Goal: Answer question/provide support

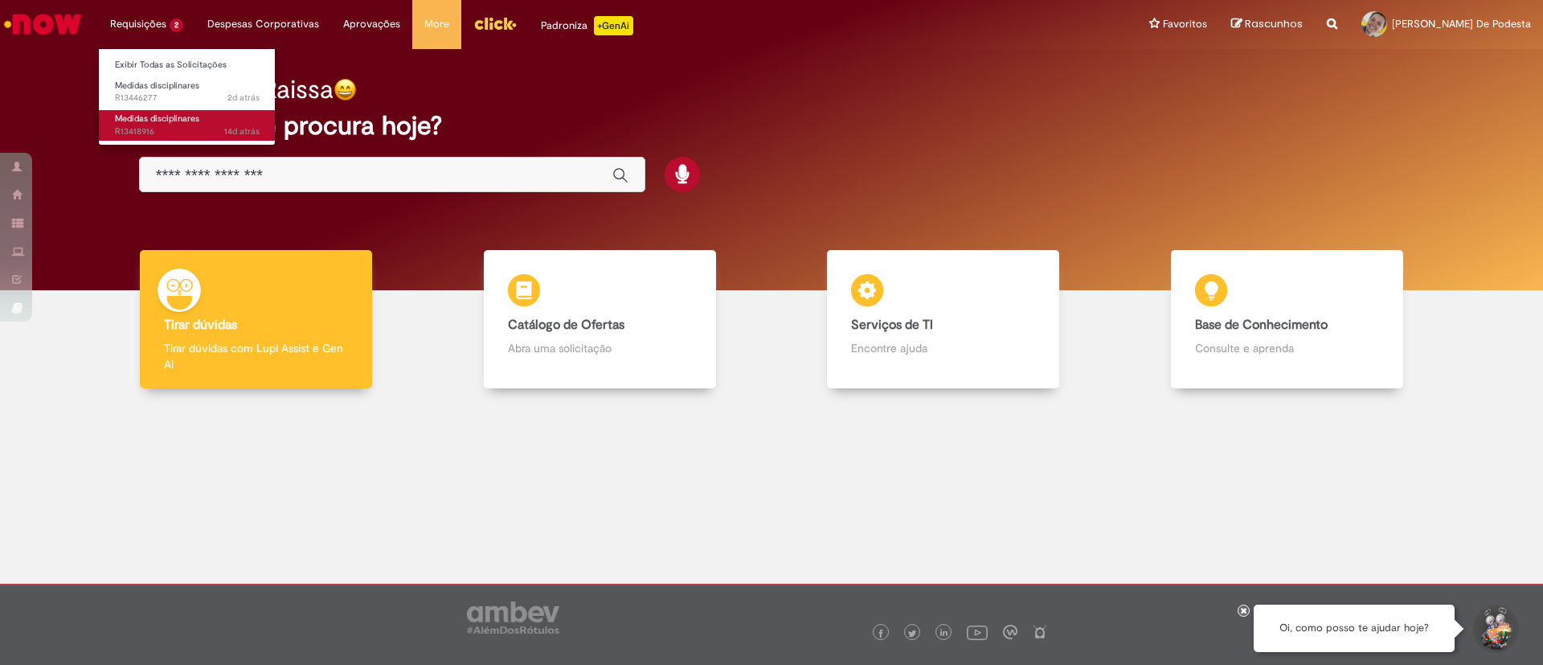
click at [202, 128] on span "14d atrás 14 dias atrás R13418916" at bounding box center [187, 131] width 145 height 13
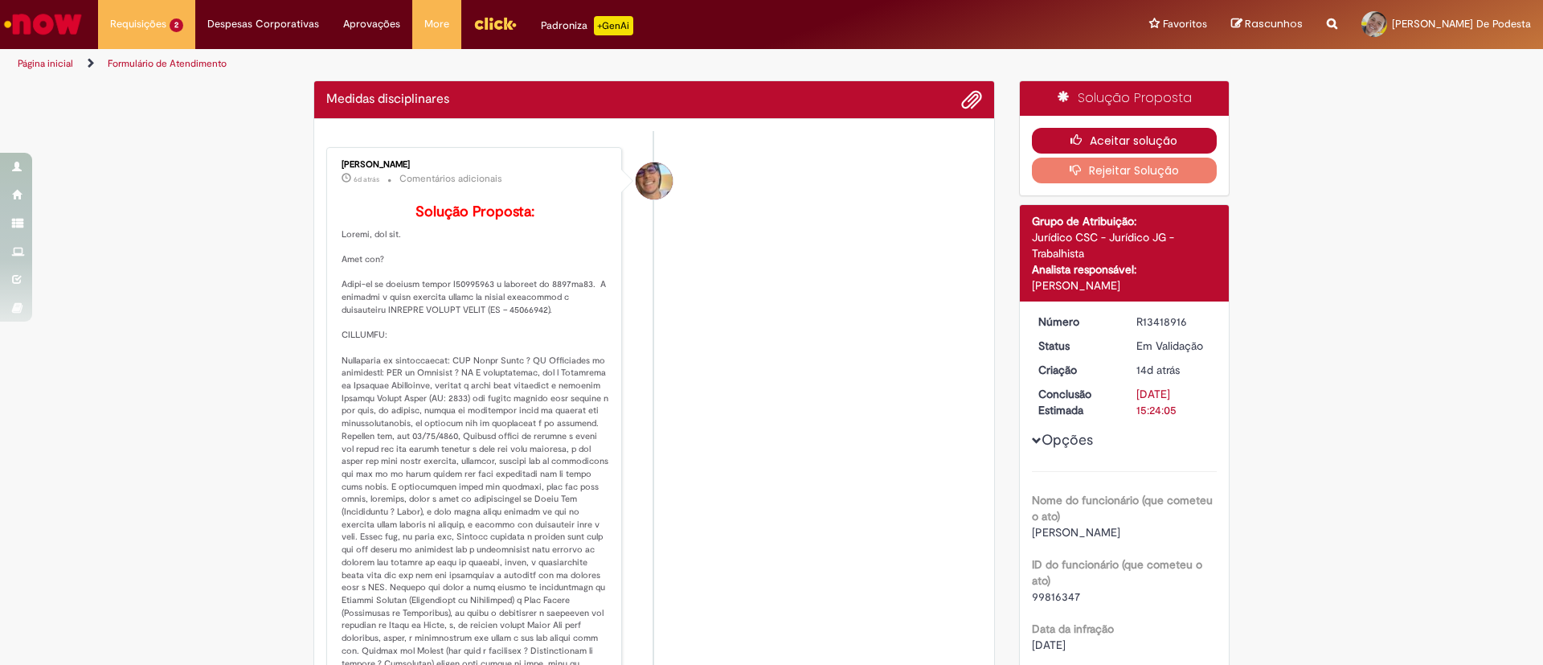
click at [1162, 143] on button "Aceitar solução" at bounding box center [1125, 141] width 186 height 26
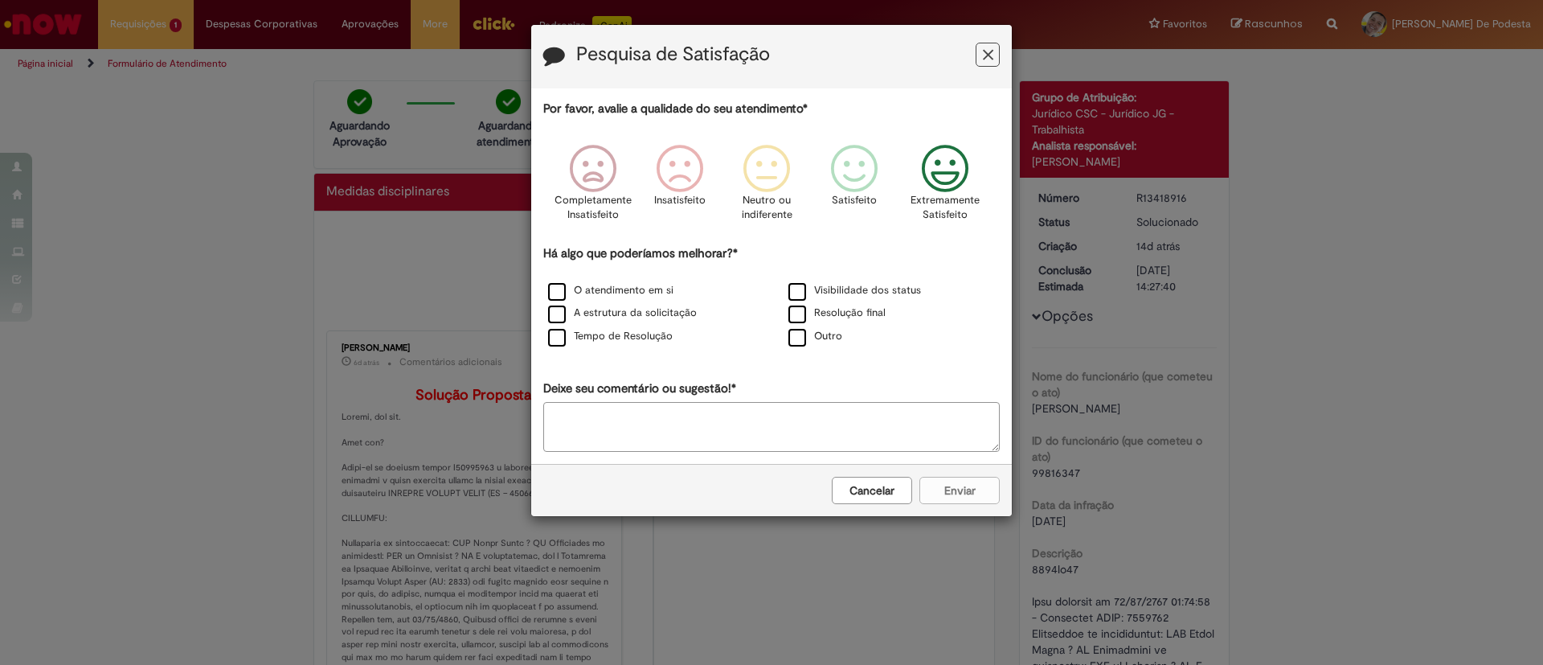
click at [964, 182] on icon "Feedback" at bounding box center [946, 169] width 60 height 48
click at [802, 344] on label "Outro" at bounding box center [816, 336] width 54 height 15
click at [750, 414] on textarea "Deixe seu comentário ou sugestão!*" at bounding box center [771, 427] width 457 height 50
type textarea "********"
click at [960, 489] on button "Enviar" at bounding box center [960, 490] width 80 height 27
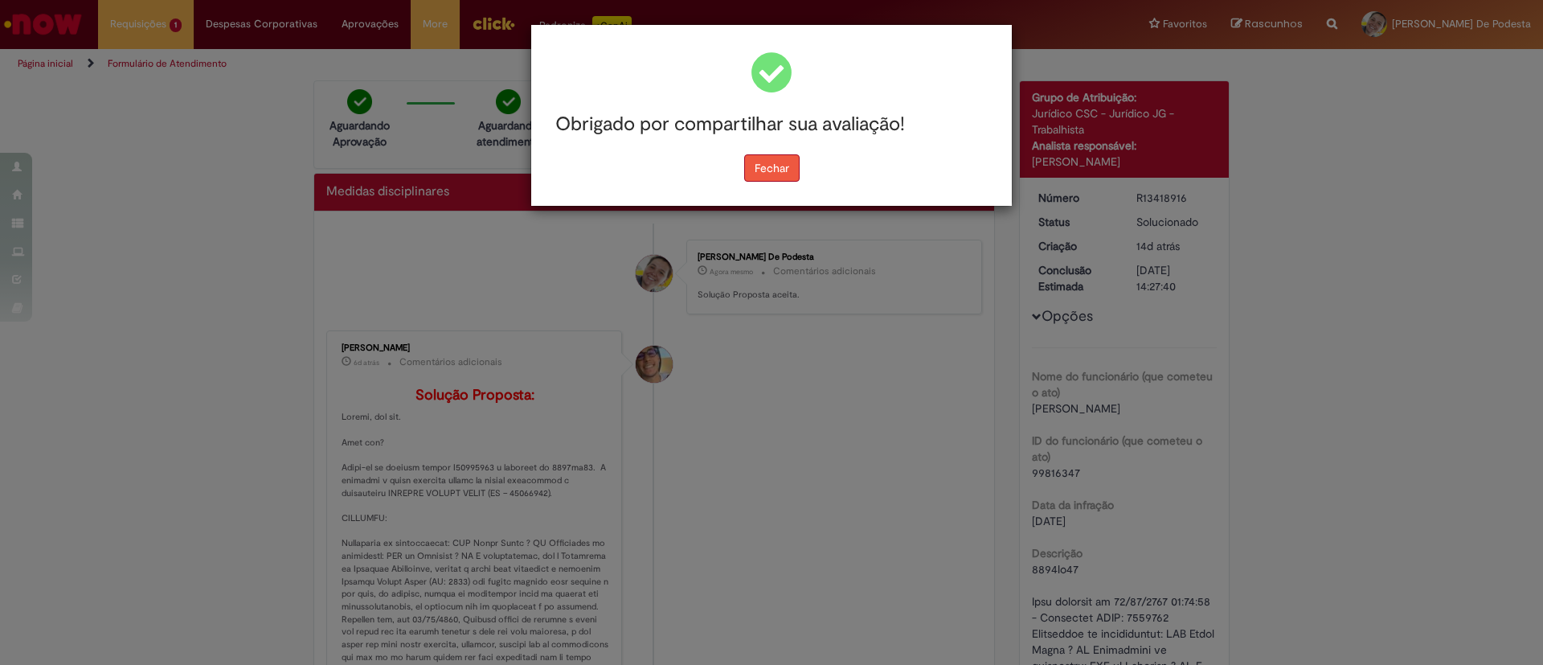
click at [785, 168] on button "Fechar" at bounding box center [771, 167] width 55 height 27
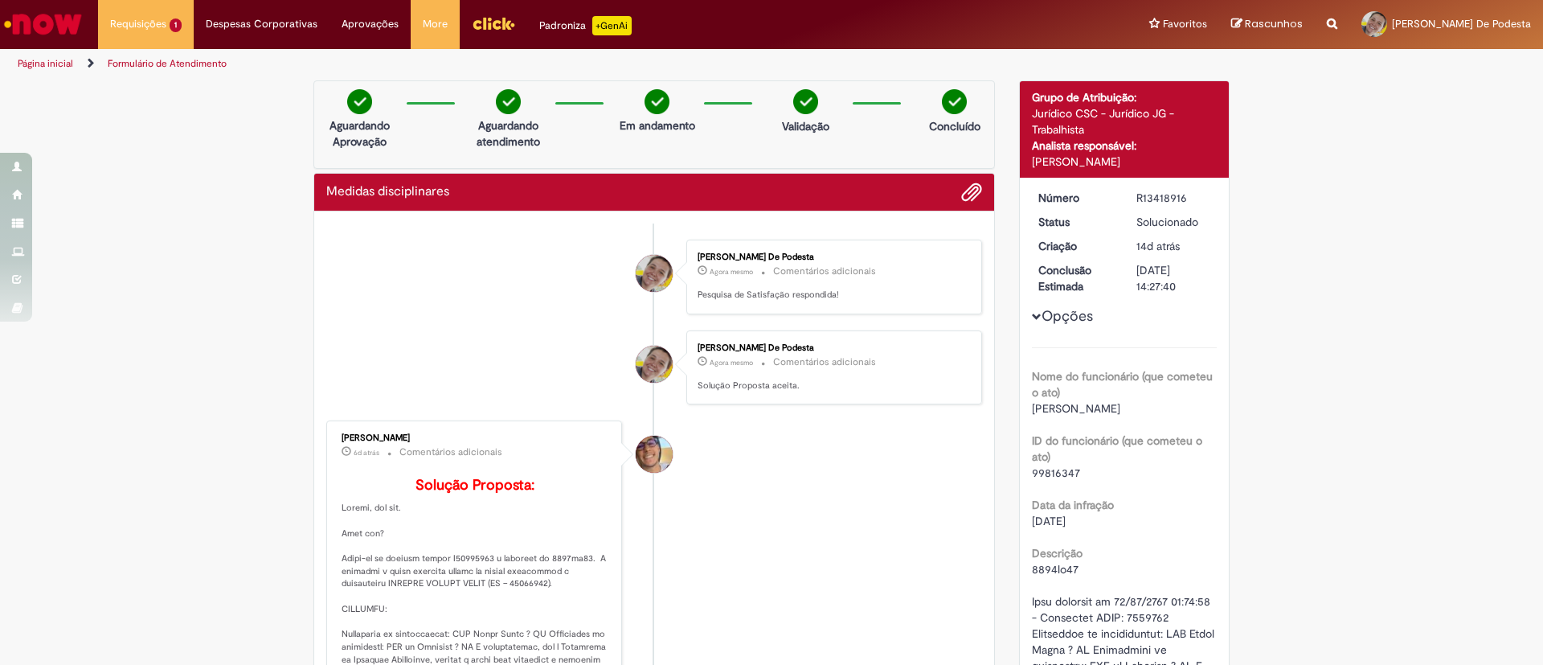
click at [59, 64] on link "Página inicial" at bounding box center [45, 63] width 55 height 13
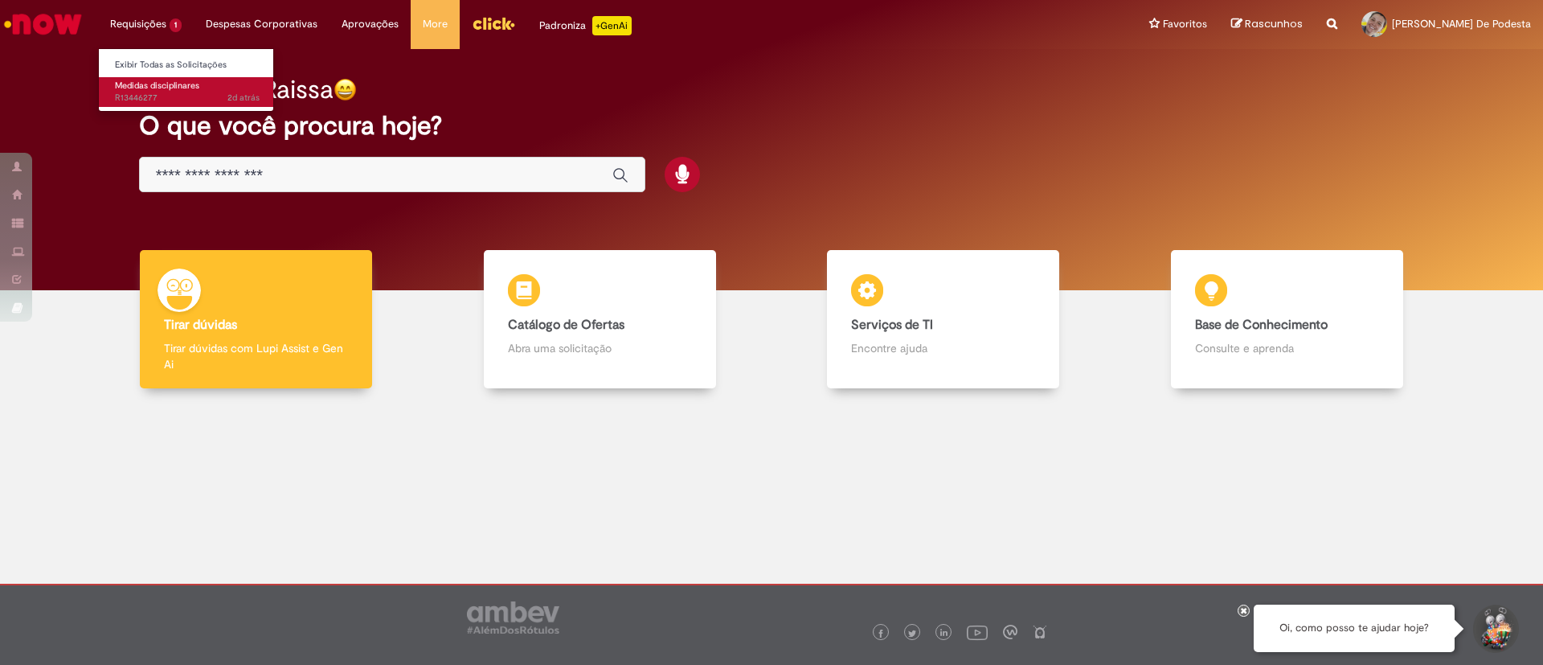
click at [148, 92] on span "2d atrás 2 dias atrás R13446277" at bounding box center [187, 98] width 145 height 13
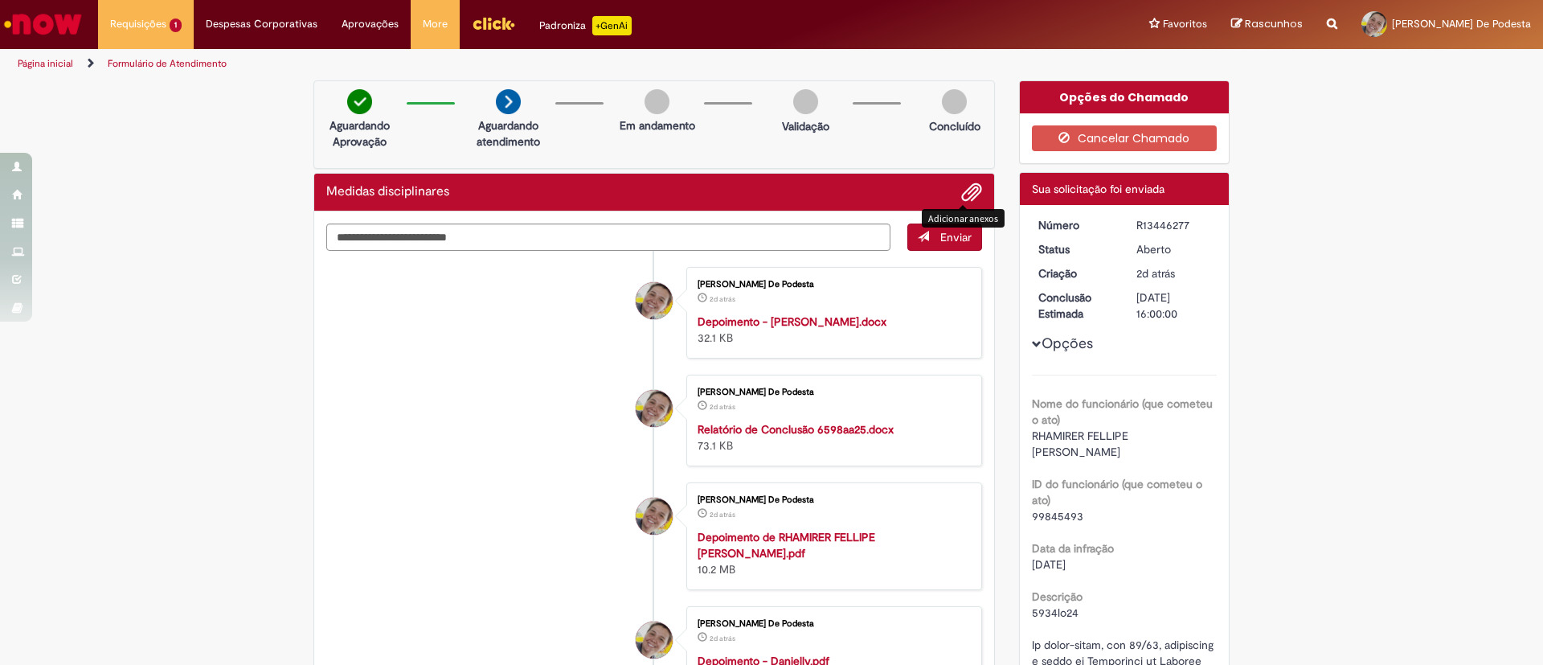
click at [963, 191] on span "Adicionar anexos" at bounding box center [971, 192] width 19 height 19
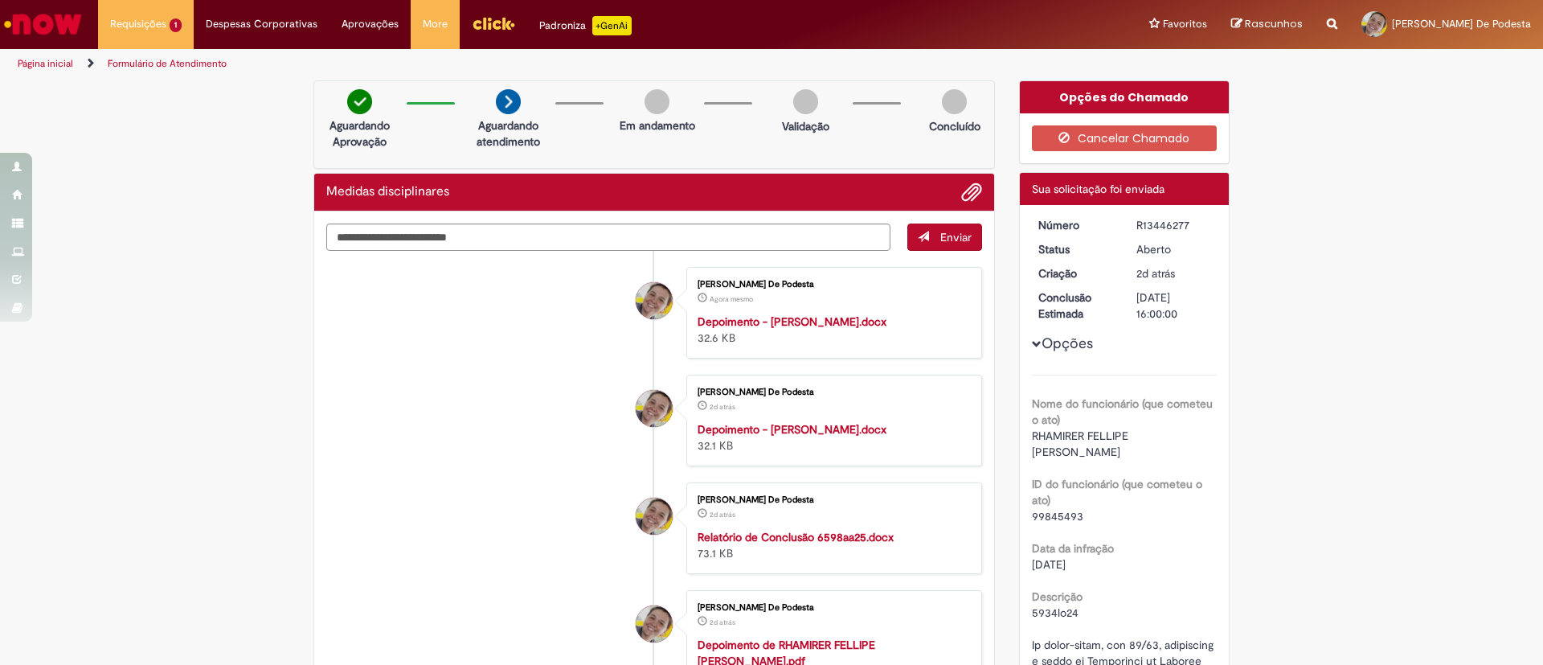
scroll to position [121, 0]
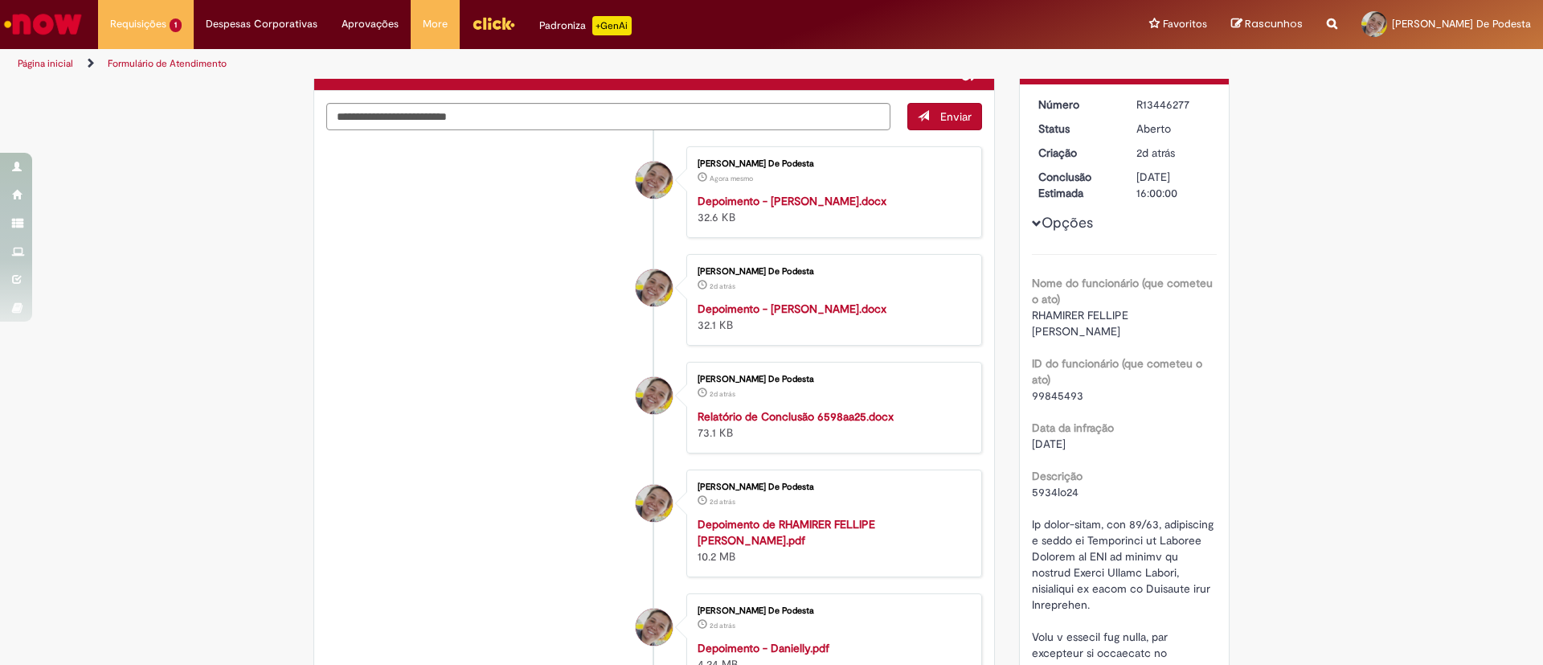
drag, startPoint x: 898, startPoint y: 426, endPoint x: 863, endPoint y: 442, distance: 38.9
click at [863, 442] on div "[PERSON_NAME] De Podesta 2d atrás 2 dias atrás Relatório de Conclusão 6598aa25.…" at bounding box center [834, 408] width 286 height 82
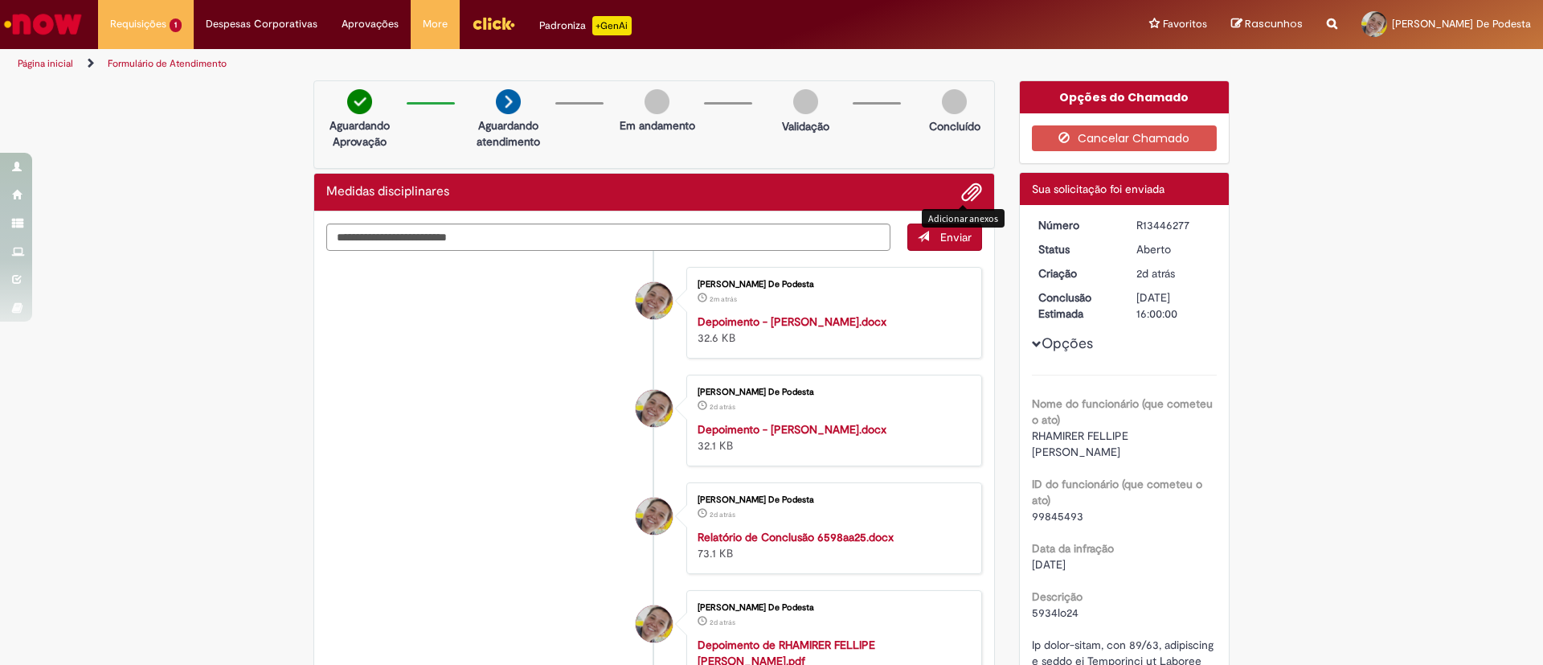
click at [965, 191] on span "Adicionar anexos" at bounding box center [971, 192] width 19 height 19
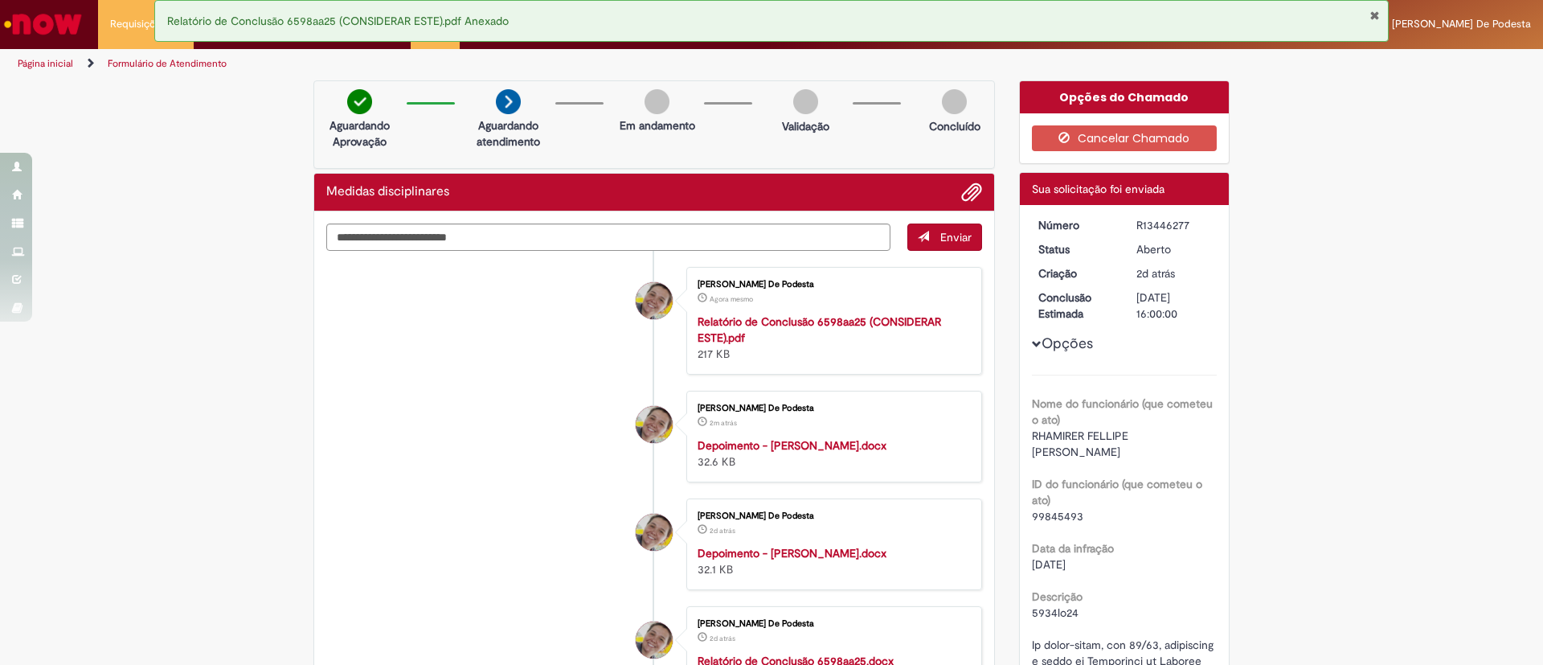
drag, startPoint x: 1139, startPoint y: 227, endPoint x: 1195, endPoint y: 227, distance: 56.3
click at [1196, 227] on dd "R13446277" at bounding box center [1174, 225] width 99 height 16
copy div "R13446277"
